Goal: Find specific page/section: Find specific page/section

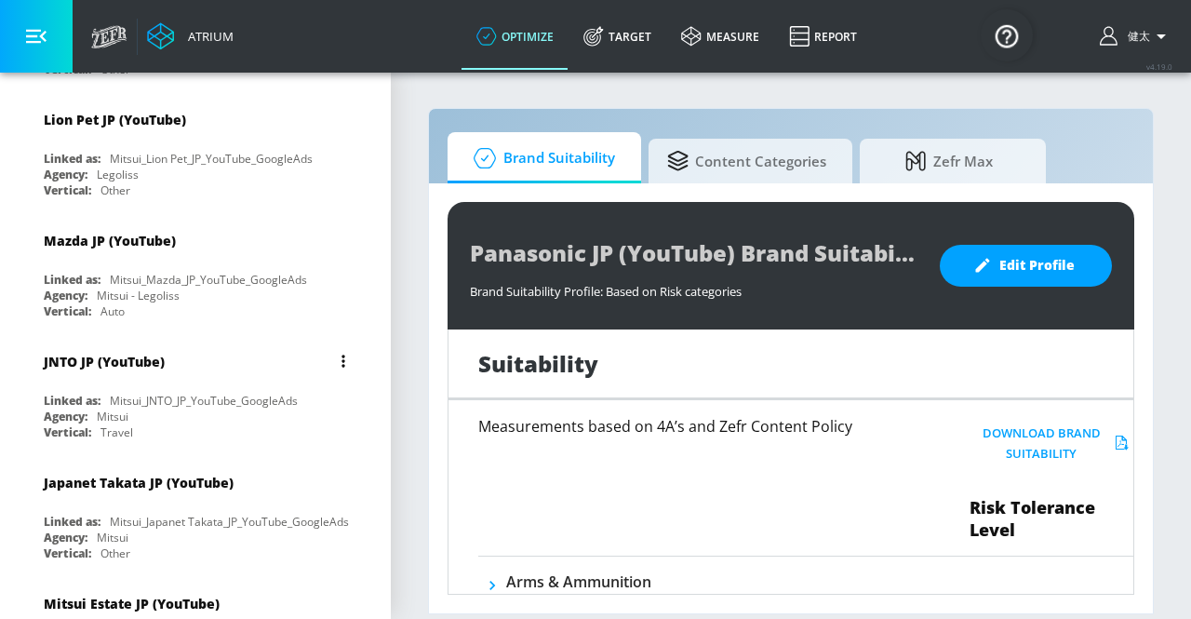
scroll to position [2075, 0]
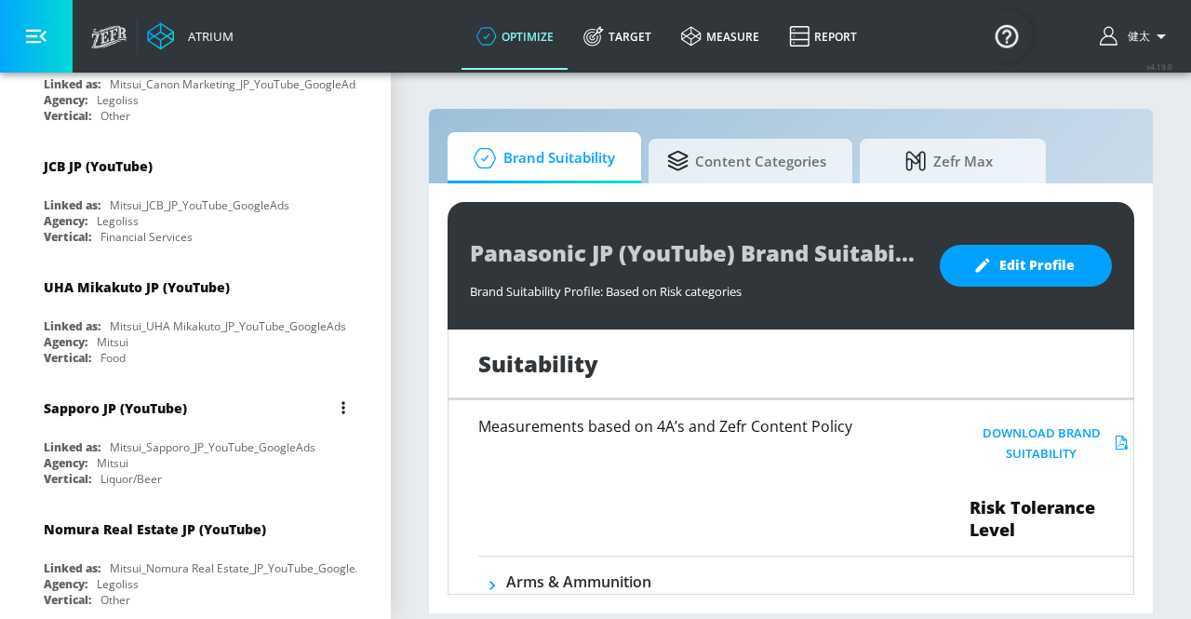
click at [266, 385] on div "Sapporo JP (YouTube)" at bounding box center [200, 407] width 313 height 45
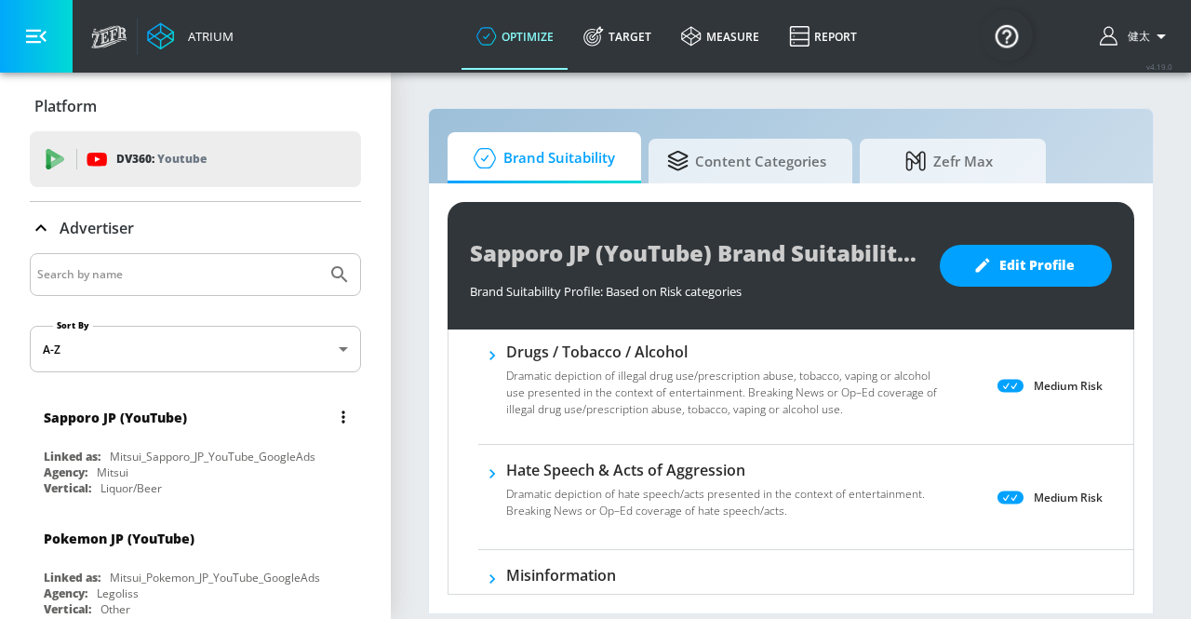
click at [206, 472] on div "Agency: Mitsui" at bounding box center [200, 472] width 313 height 16
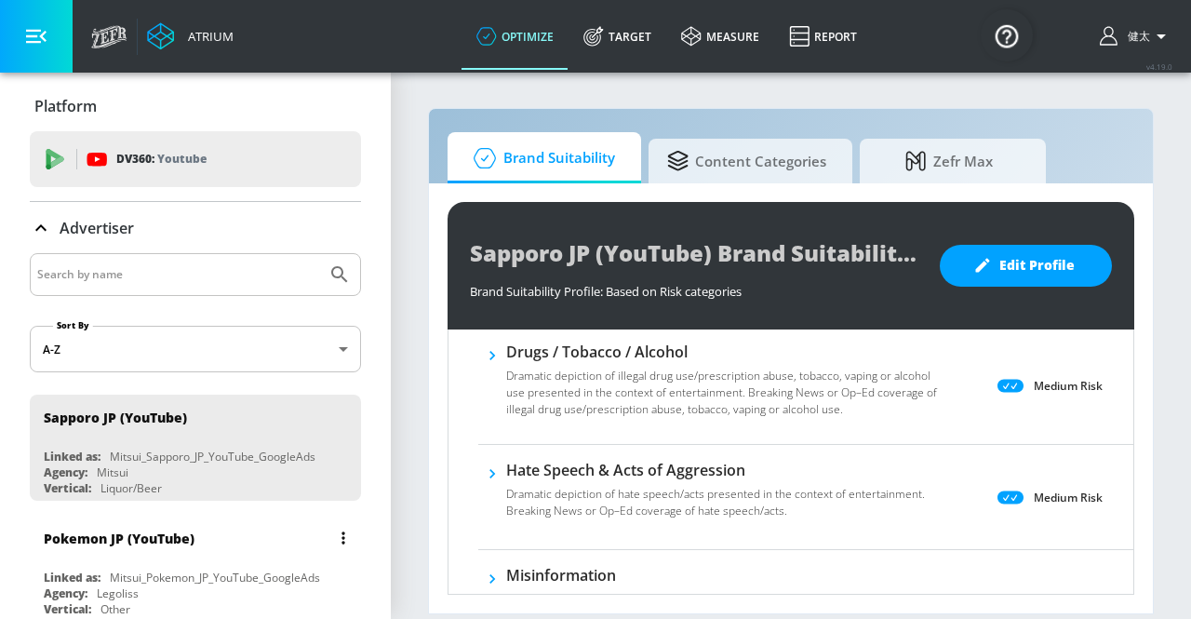
click at [212, 541] on div "Pokemon JP (YouTube)" at bounding box center [200, 538] width 313 height 45
